Goal: Task Accomplishment & Management: Use online tool/utility

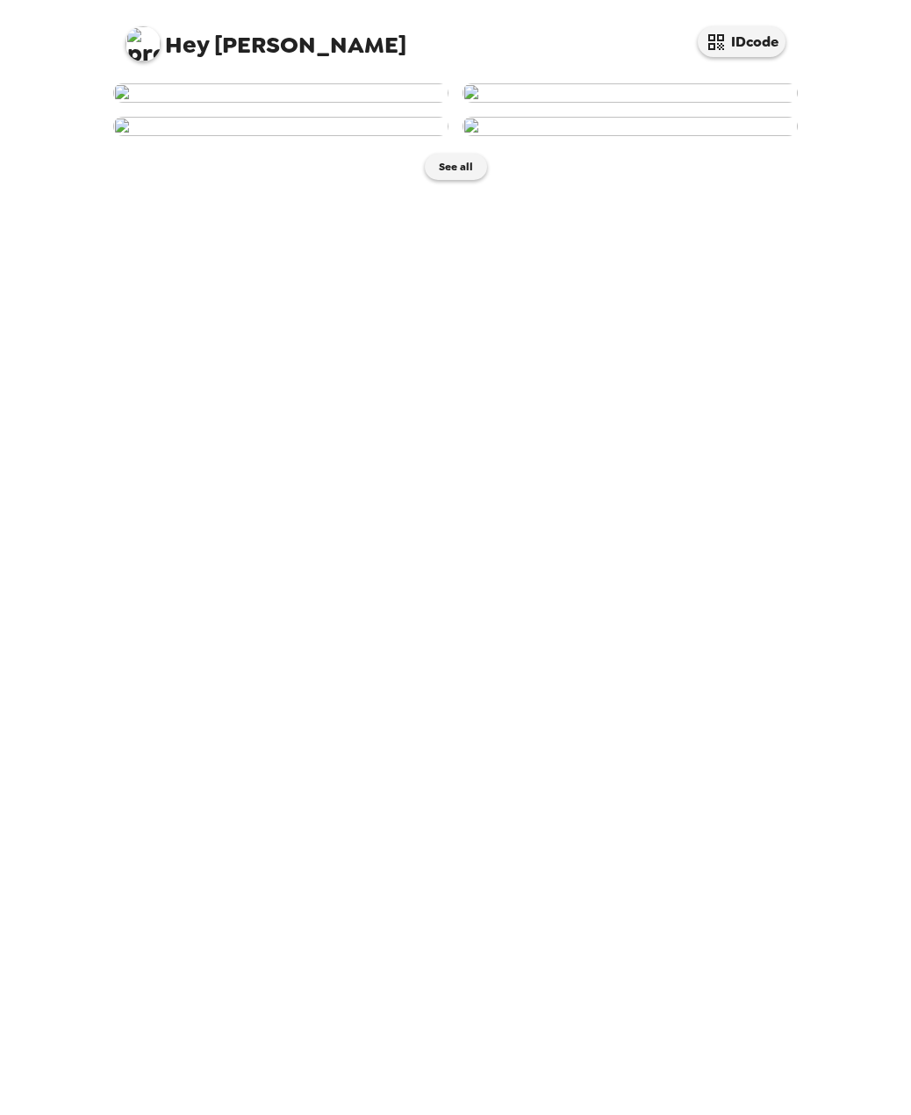
click at [587, 103] on img at bounding box center [630, 92] width 335 height 19
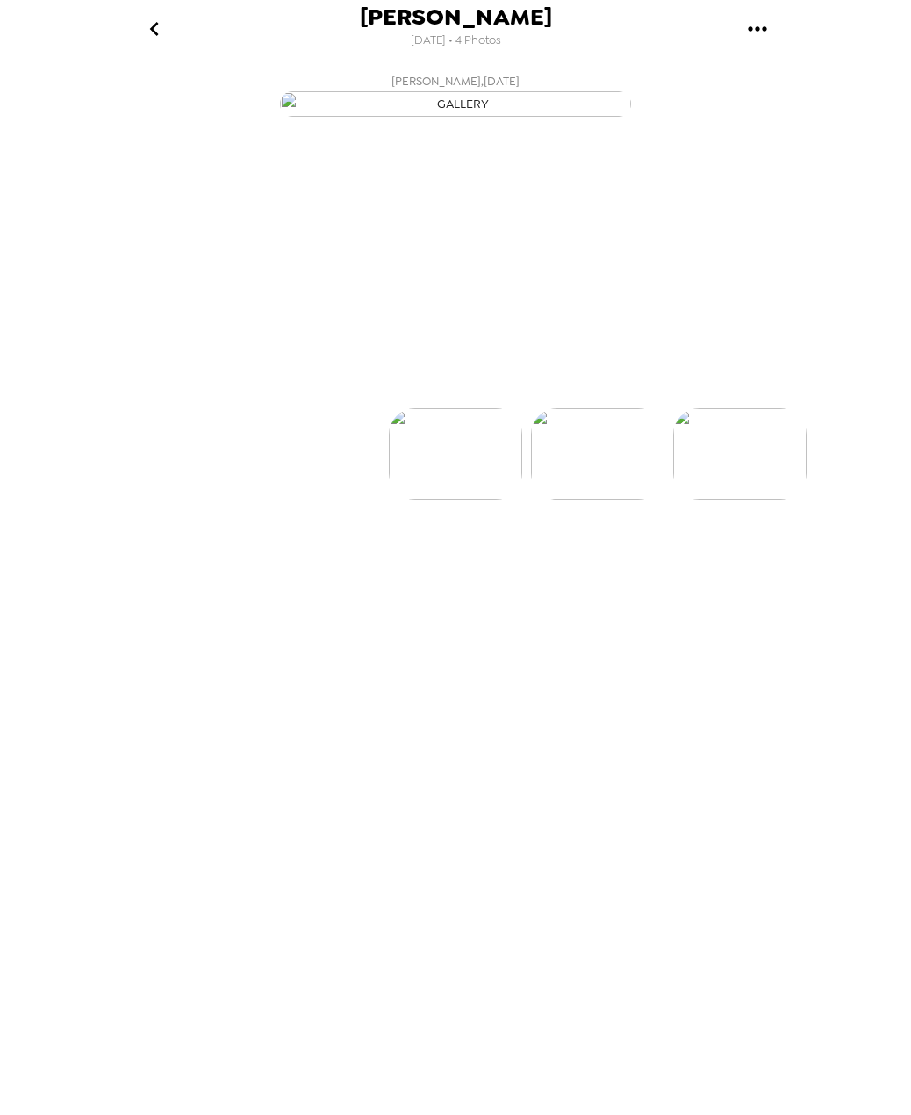
scroll to position [0, 141]
click at [535, 392] on icon at bounding box center [532, 377] width 31 height 31
click at [153, 34] on icon "go back" at bounding box center [154, 29] width 28 height 28
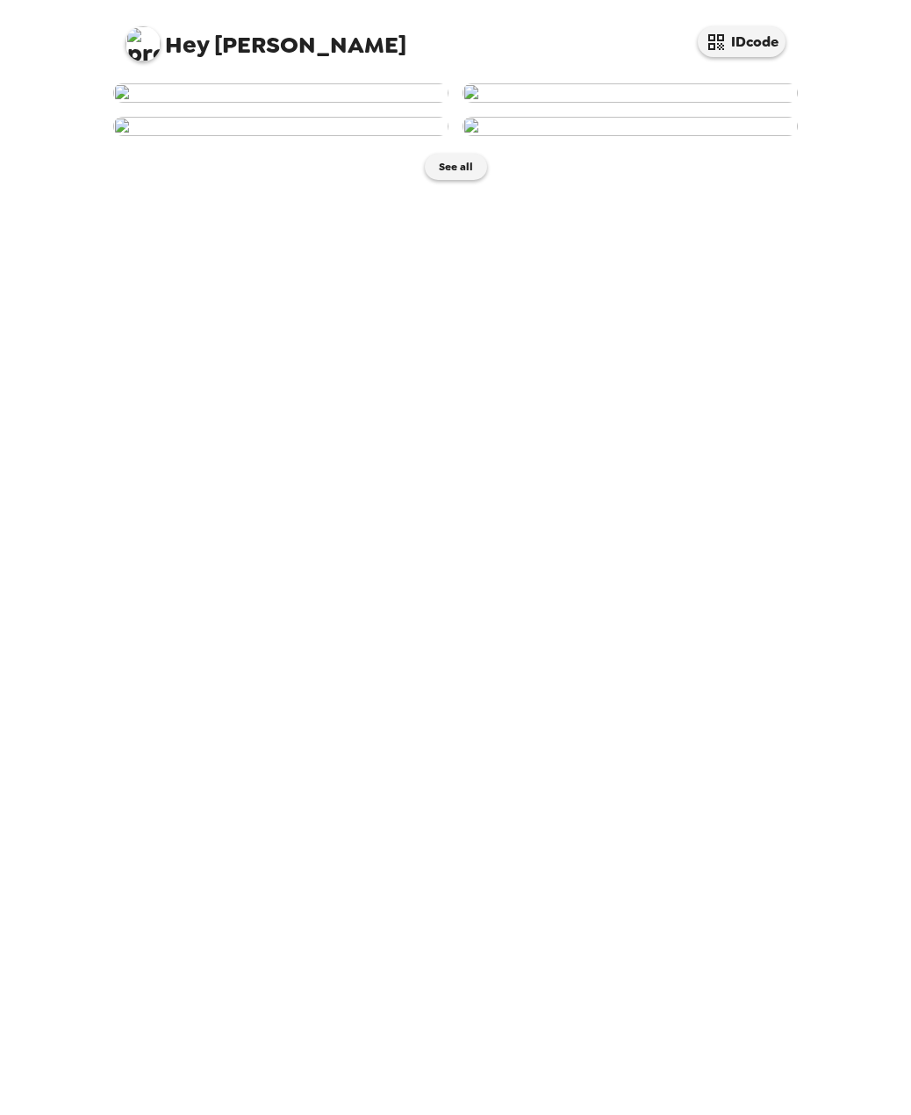
click at [683, 136] on img at bounding box center [630, 126] width 335 height 19
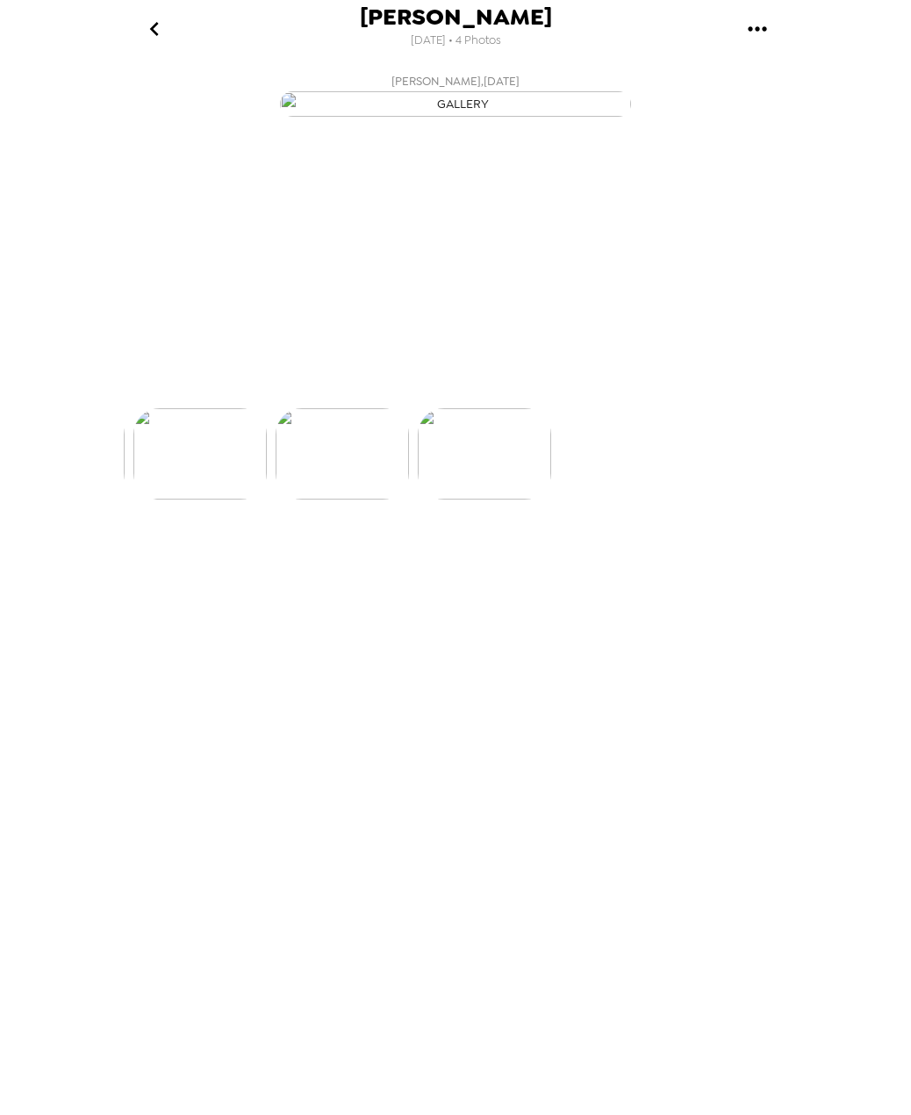
scroll to position [0, 423]
click at [525, 403] on link at bounding box center [533, 376] width 53 height 53
